Goal: Information Seeking & Learning: Learn about a topic

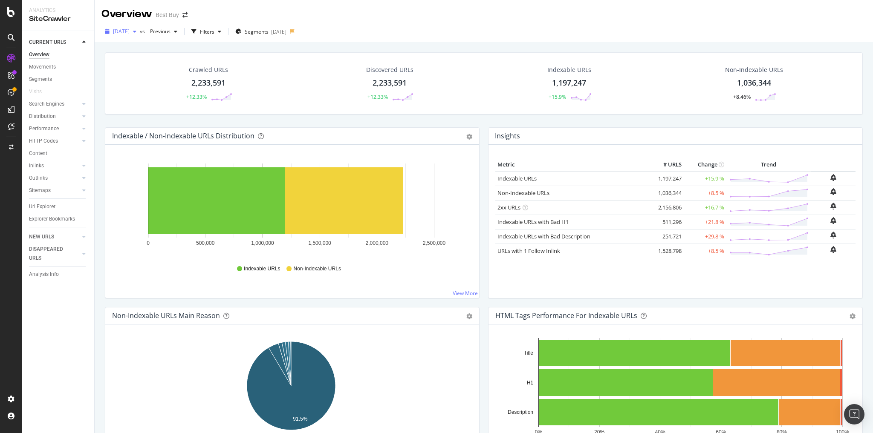
click at [140, 33] on div "button" at bounding box center [135, 31] width 10 height 5
click at [443, 13] on div "Overview Best Buy" at bounding box center [484, 10] width 778 height 21
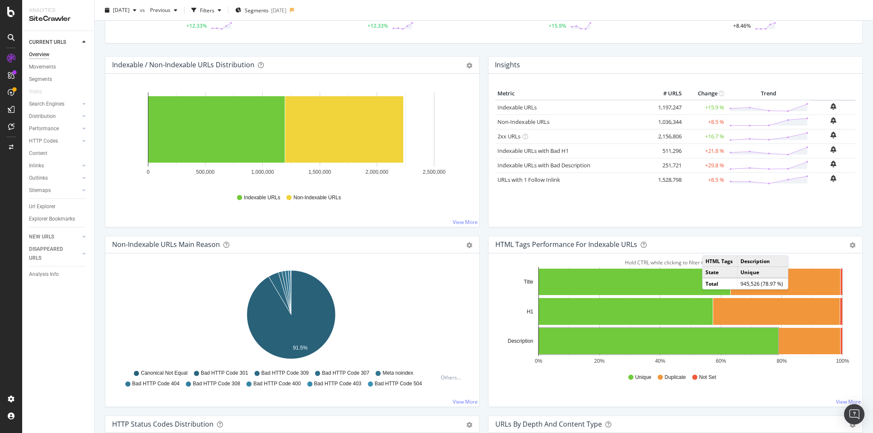
scroll to position [68, 0]
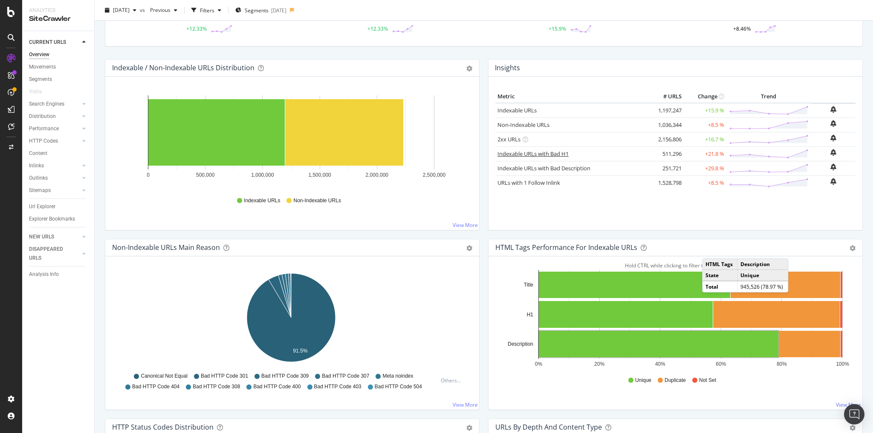
click at [559, 153] on link "Indexable URLs with Bad H1" at bounding box center [532, 154] width 71 height 8
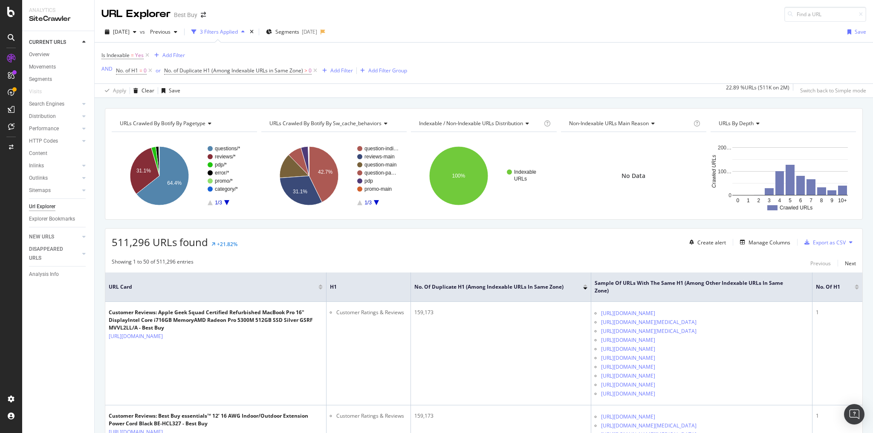
click at [225, 200] on icon "A chart." at bounding box center [226, 202] width 5 height 5
click at [224, 202] on rect "A chart." at bounding box center [228, 175] width 41 height 59
click at [225, 200] on icon "A chart." at bounding box center [226, 202] width 5 height 5
click at [208, 203] on icon "A chart." at bounding box center [210, 202] width 5 height 5
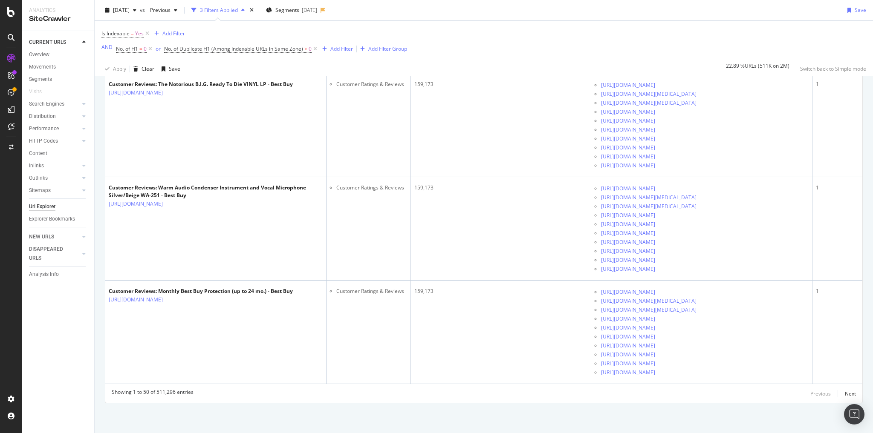
scroll to position [9613, 0]
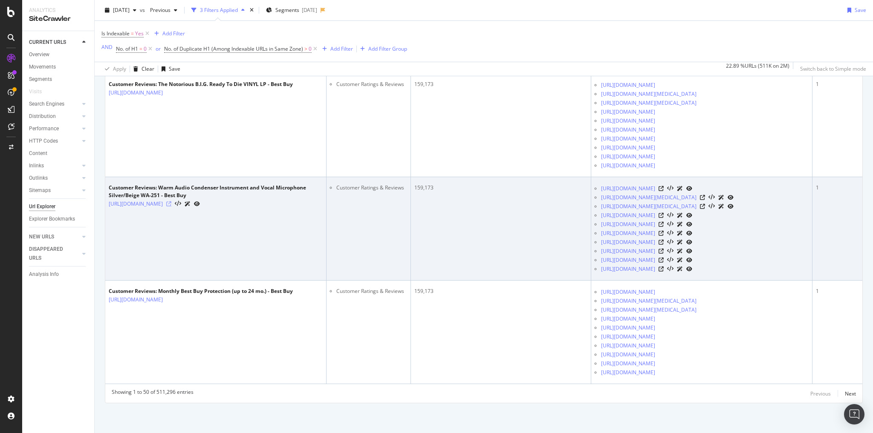
click at [171, 207] on icon at bounding box center [168, 204] width 5 height 5
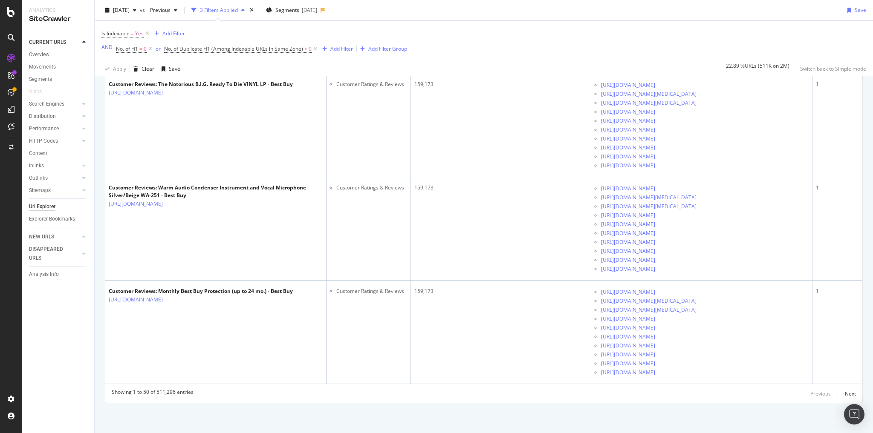
scroll to position [7124, 0]
click at [337, 50] on div "Add Filter" at bounding box center [341, 48] width 23 height 7
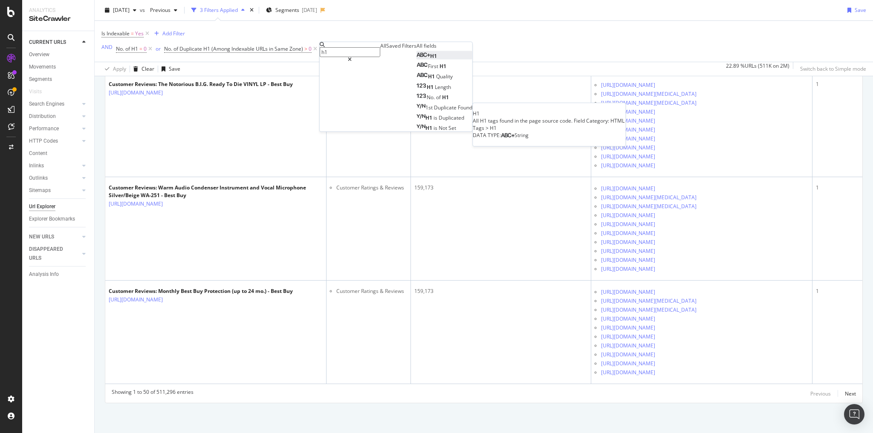
type input "h1"
click at [430, 60] on span "H1" at bounding box center [433, 55] width 7 height 7
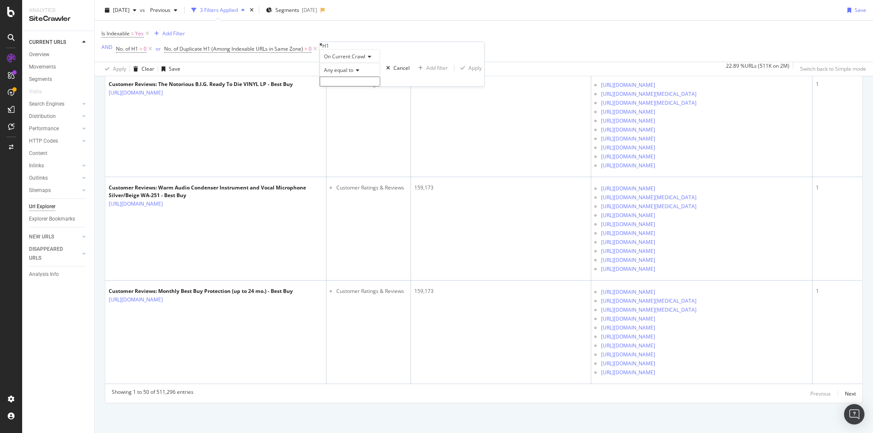
click at [353, 74] on span "Any equal to" at bounding box center [338, 69] width 29 height 7
click at [353, 148] on span "None contains" at bounding box center [339, 144] width 34 height 7
click at [336, 86] on input "text" at bounding box center [350, 82] width 61 height 10
type input "Customer Reviews"
click at [468, 74] on div "Apply" at bounding box center [474, 70] width 13 height 7
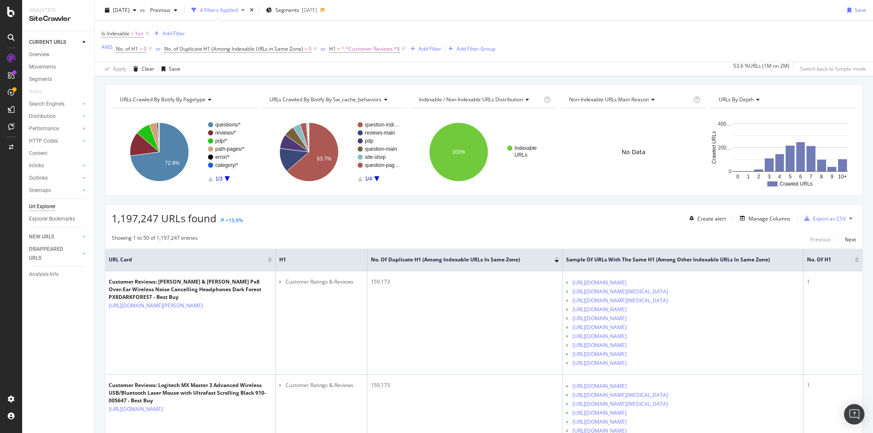
scroll to position [34, 0]
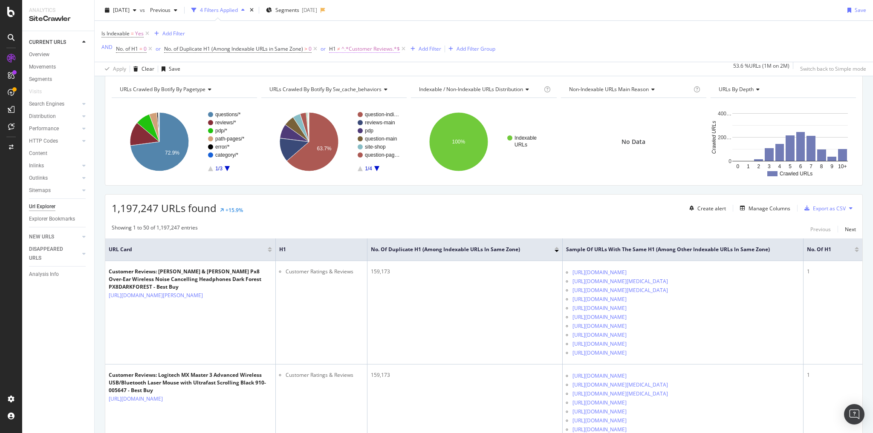
click at [372, 49] on span "^.*Customer Reviews.*$" at bounding box center [370, 49] width 58 height 12
drag, startPoint x: 364, startPoint y: 98, endPoint x: 370, endPoint y: 96, distance: 6.7
click at [365, 85] on input "Customer Reviews" at bounding box center [360, 80] width 61 height 10
type input "Customer Ratings & Reviews"
click at [479, 72] on div "Apply" at bounding box center [485, 68] width 13 height 7
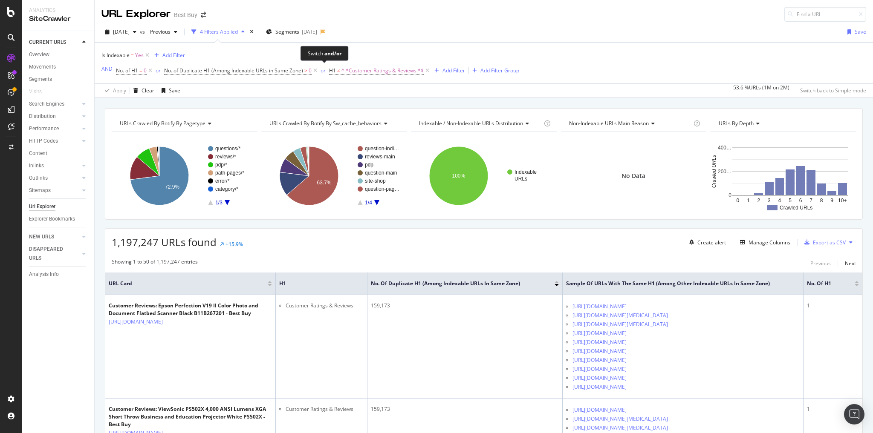
click at [323, 71] on div "or" at bounding box center [322, 70] width 5 height 7
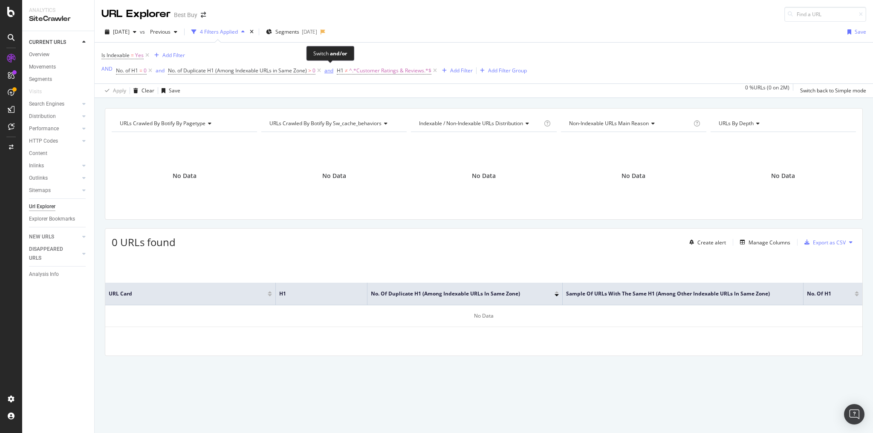
click at [329, 70] on div "and" at bounding box center [328, 70] width 9 height 7
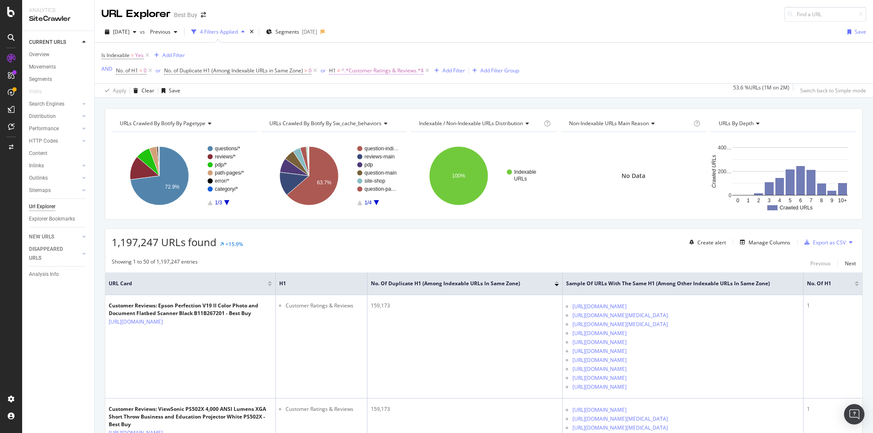
click at [356, 70] on span "^.*Customer Ratings & Reviews.*$" at bounding box center [382, 71] width 82 height 12
click at [374, 92] on icon at bounding box center [371, 89] width 6 height 5
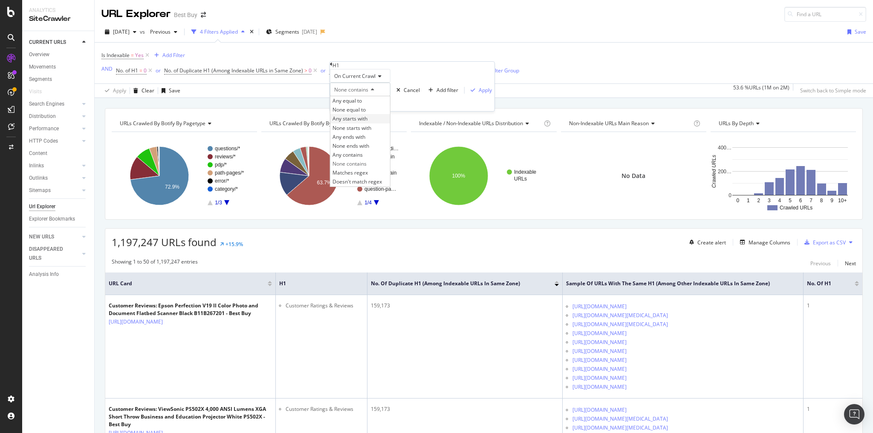
click at [355, 122] on span "Any starts with" at bounding box center [349, 118] width 35 height 7
click at [467, 93] on div "button" at bounding box center [473, 90] width 12 height 5
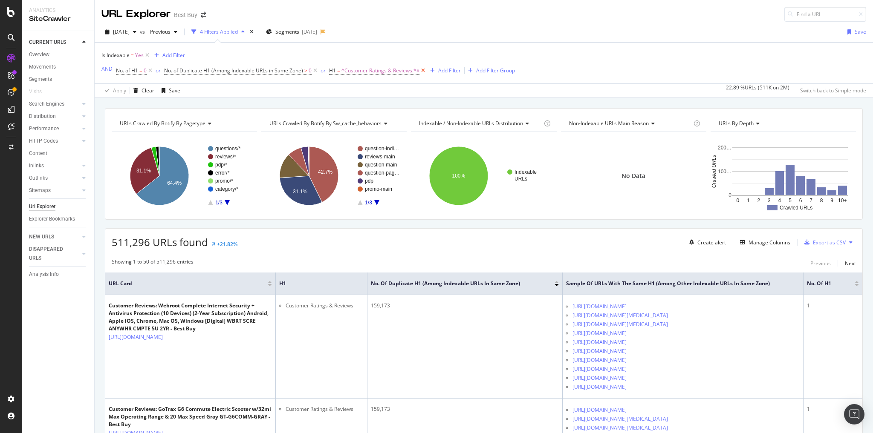
click at [423, 69] on icon at bounding box center [422, 70] width 7 height 9
click at [352, 72] on div "Add Filter" at bounding box center [341, 70] width 23 height 7
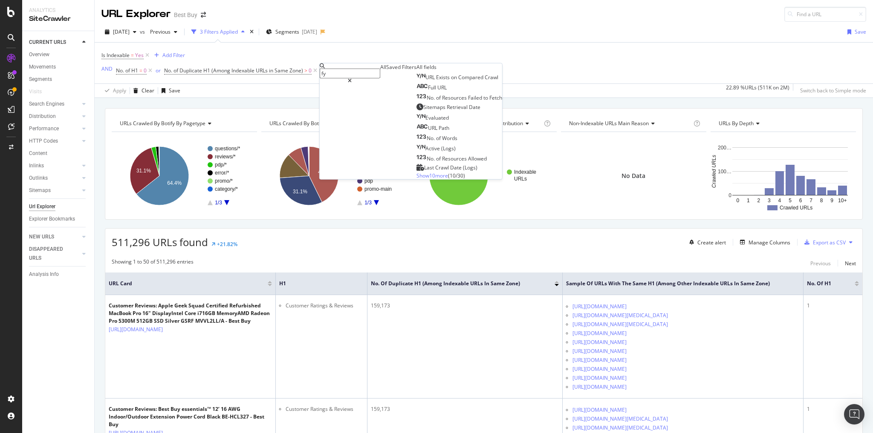
type input "f"
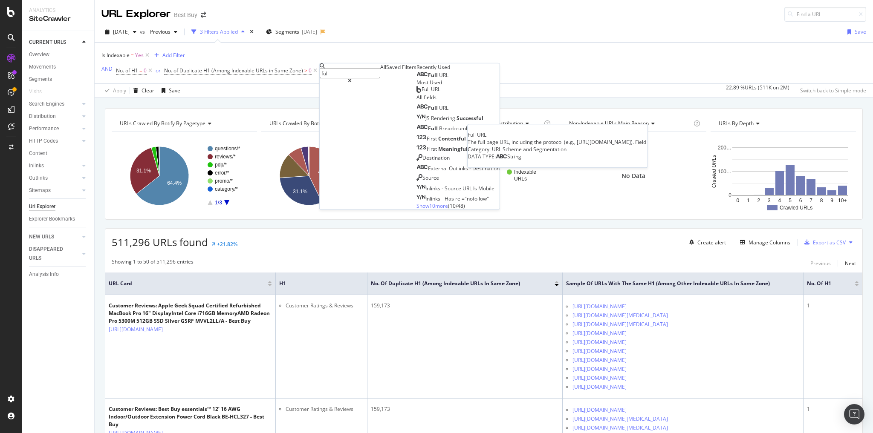
type input "ful"
click at [439, 79] on span "URL" at bounding box center [443, 75] width 9 height 7
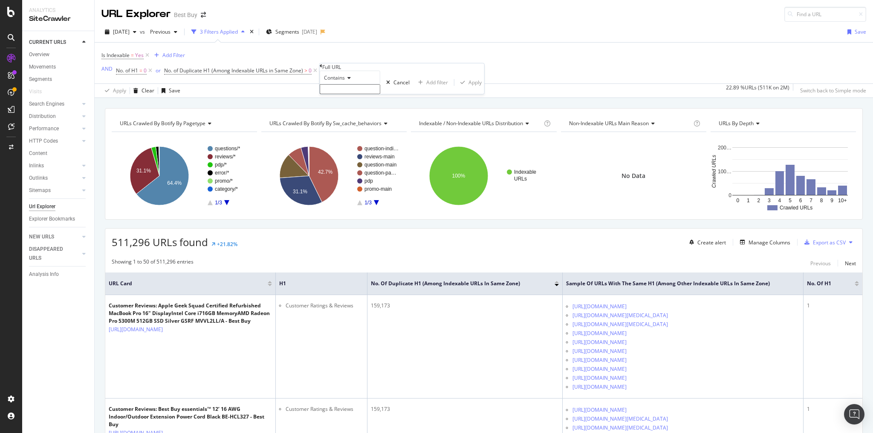
click at [351, 81] on icon at bounding box center [348, 77] width 6 height 5
click at [352, 156] on span "Doesn't contain" at bounding box center [340, 151] width 37 height 7
click at [343, 94] on input "text" at bounding box center [350, 89] width 61 height 10
type input "reviews"
click at [468, 89] on div "Apply" at bounding box center [474, 84] width 13 height 7
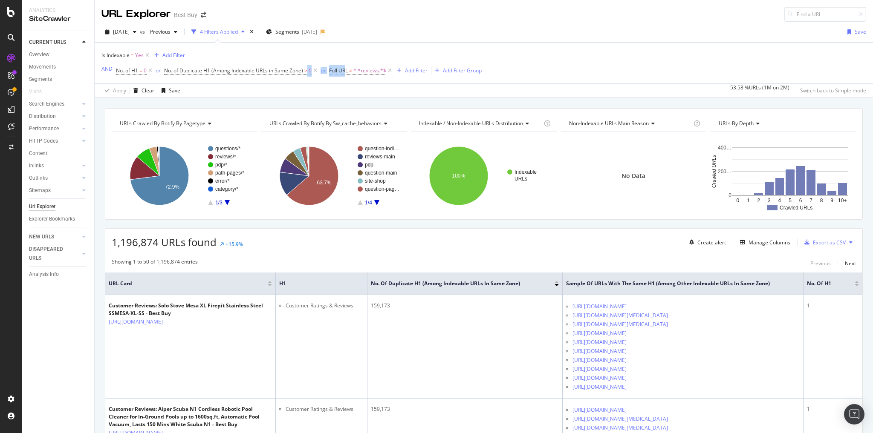
drag, startPoint x: 345, startPoint y: 70, endPoint x: 308, endPoint y: 64, distance: 37.1
click at [308, 67] on span "No. of H1 = 0 or No. of Duplicate H1 (Among Indexable URLs in Same Zone) > 0 or…" at bounding box center [254, 70] width 277 height 7
drag, startPoint x: 367, startPoint y: 70, endPoint x: 337, endPoint y: 65, distance: 29.8
click at [337, 65] on span "Full URL ≠ ^.*reviews.*$" at bounding box center [361, 71] width 64 height 12
drag, startPoint x: 322, startPoint y: 70, endPoint x: 323, endPoint y: 75, distance: 4.6
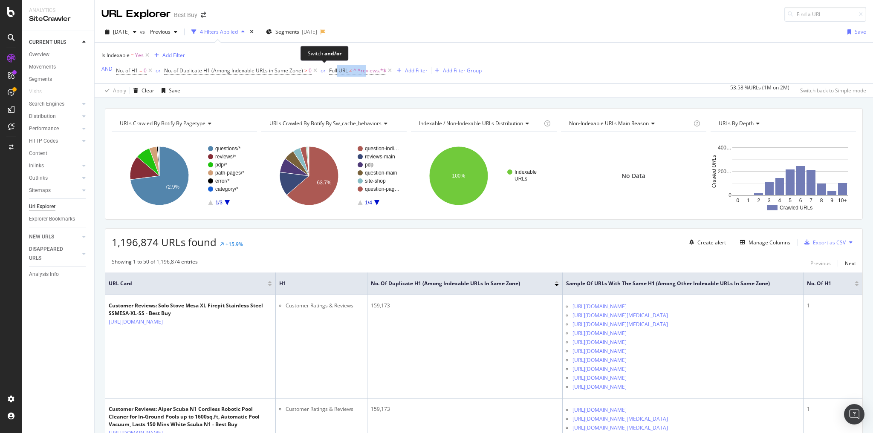
click at [322, 70] on div "or" at bounding box center [322, 70] width 5 height 7
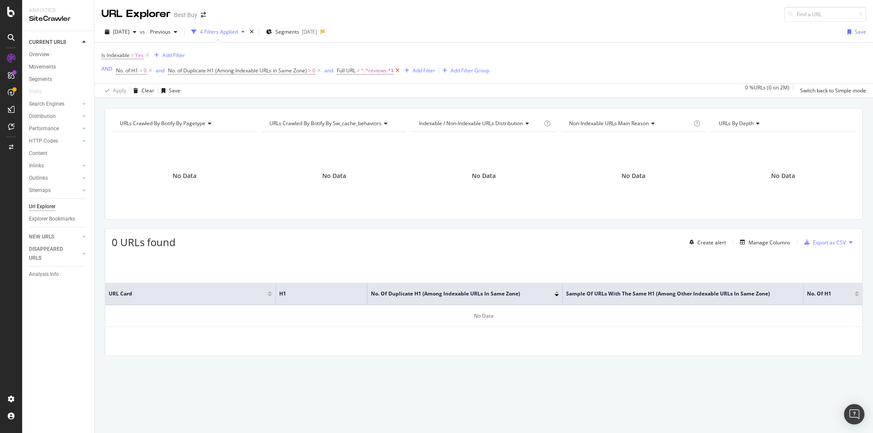
click at [397, 71] on icon at bounding box center [397, 70] width 7 height 9
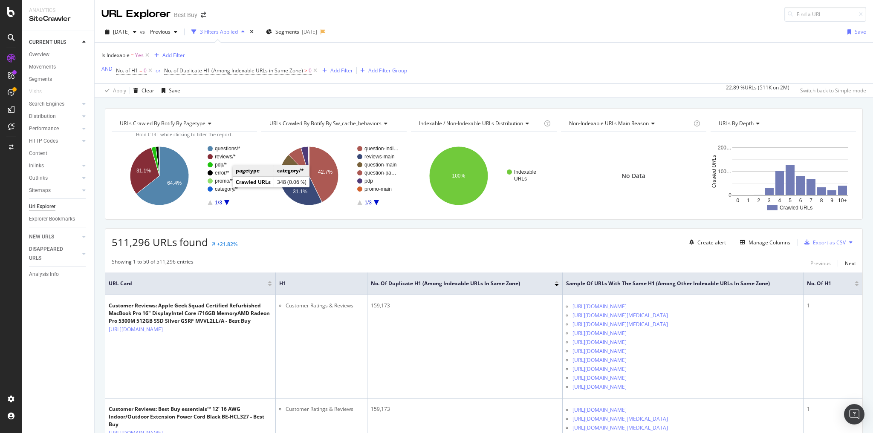
click at [224, 189] on text "category/*" at bounding box center [226, 189] width 23 height 6
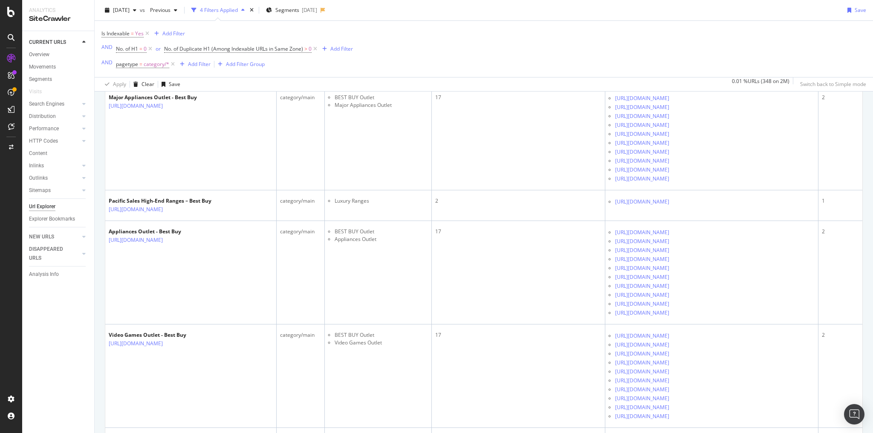
scroll to position [443, 0]
